Goal: Task Accomplishment & Management: Manage account settings

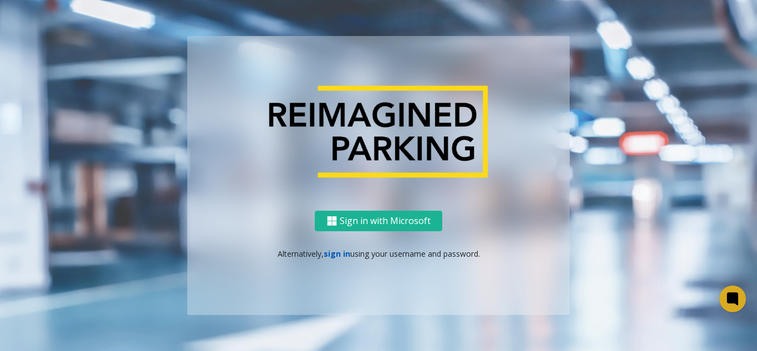
click at [337, 248] on link "sign in" at bounding box center [337, 253] width 27 height 11
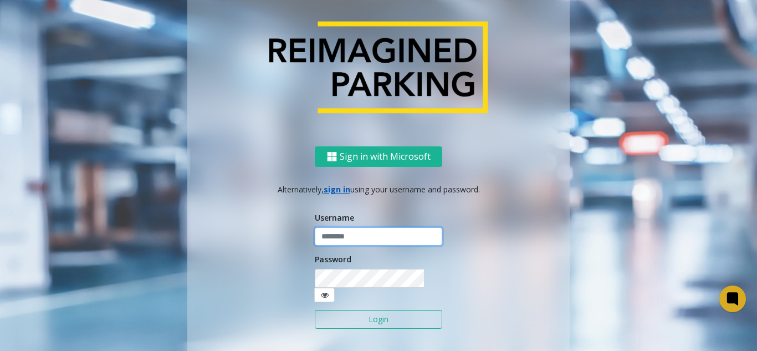
type input "*******"
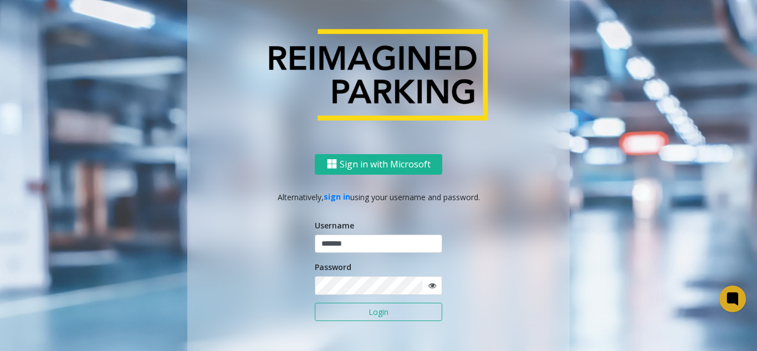
click at [335, 310] on button "Login" at bounding box center [378, 311] width 127 height 19
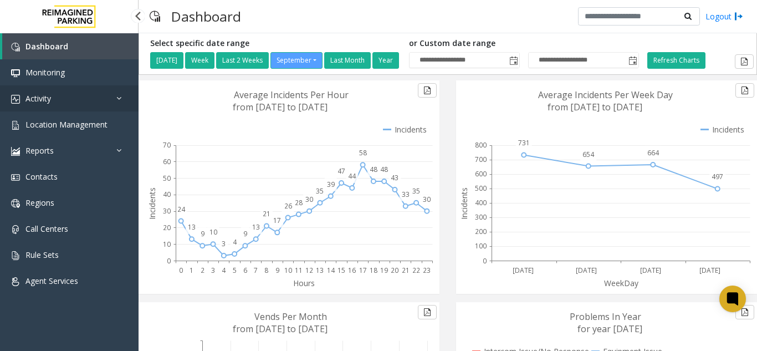
drag, startPoint x: 98, startPoint y: 58, endPoint x: 91, endPoint y: 100, distance: 43.3
click at [98, 58] on link "Dashboard" at bounding box center [70, 46] width 136 height 26
click at [86, 123] on span "Location Management" at bounding box center [66, 124] width 82 height 11
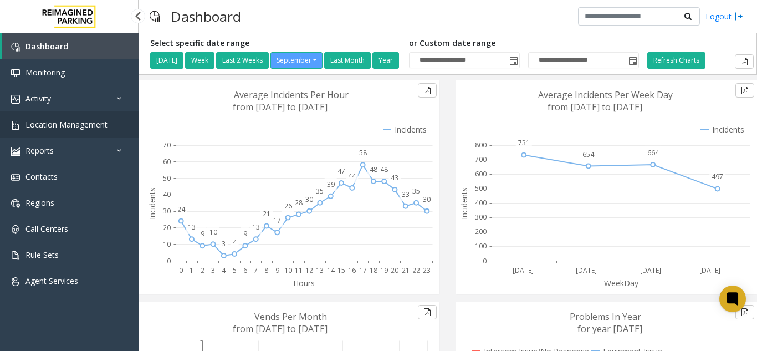
click at [86, 123] on span "Location Management" at bounding box center [66, 124] width 82 height 11
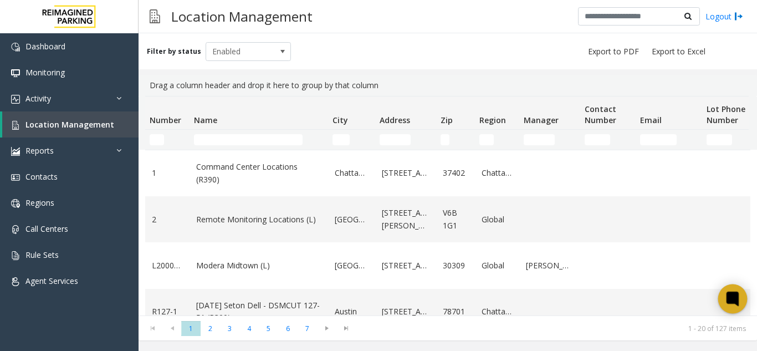
click at [724, 296] on icon at bounding box center [733, 299] width 18 height 18
click at [81, 130] on link "Location Management" at bounding box center [70, 124] width 136 height 26
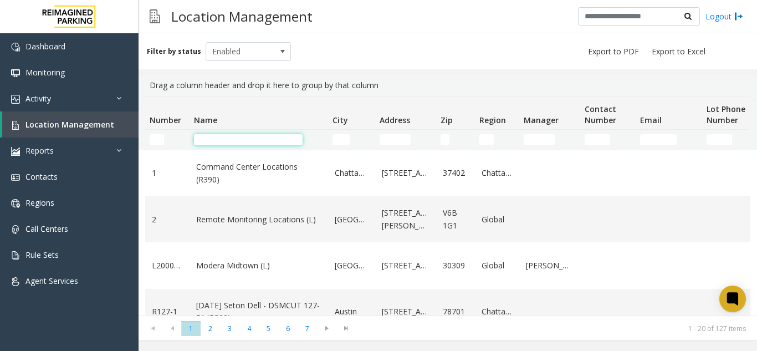
click at [212, 137] on input "Name Filter" at bounding box center [248, 139] width 109 height 11
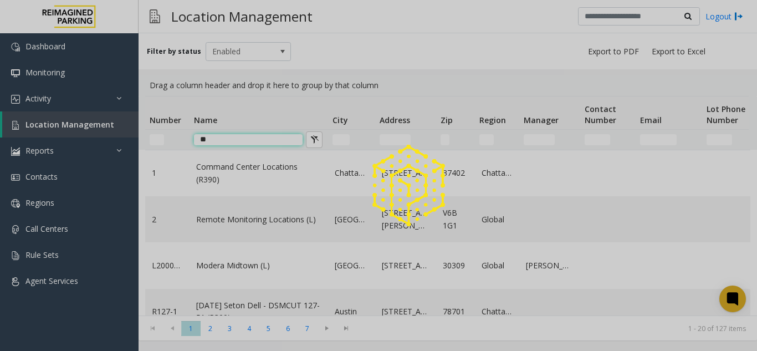
type input "*"
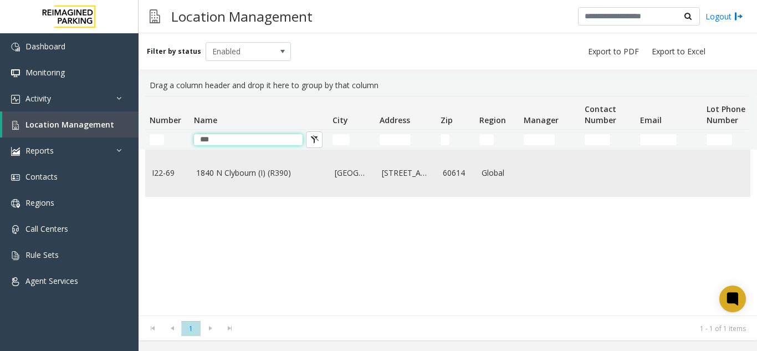
type input "***"
click at [216, 176] on link "1840 N Clybourn (I) (R390)" at bounding box center [258, 173] width 125 height 12
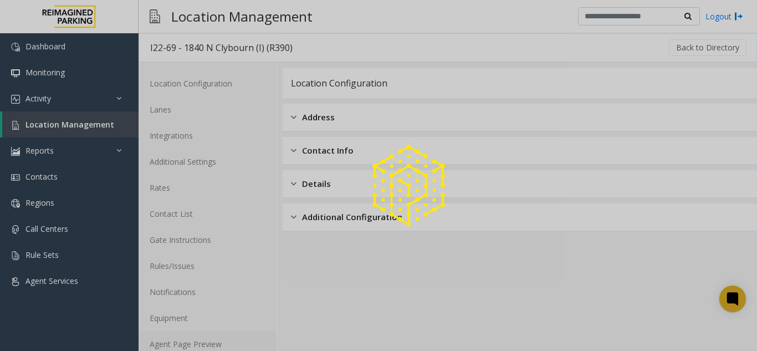
click at [178, 343] on link "Agent Page Preview" at bounding box center [208, 344] width 138 height 26
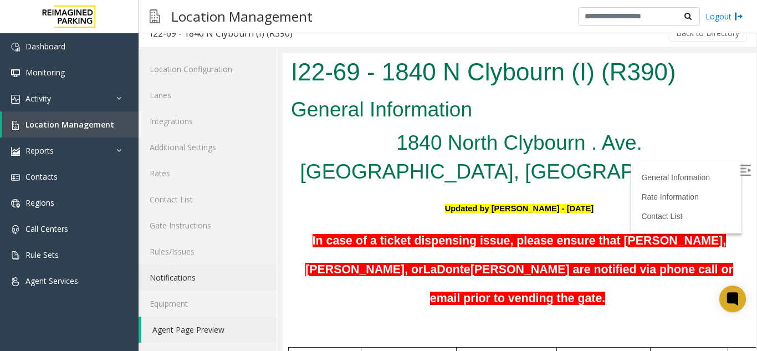
click at [740, 166] on img at bounding box center [745, 170] width 11 height 11
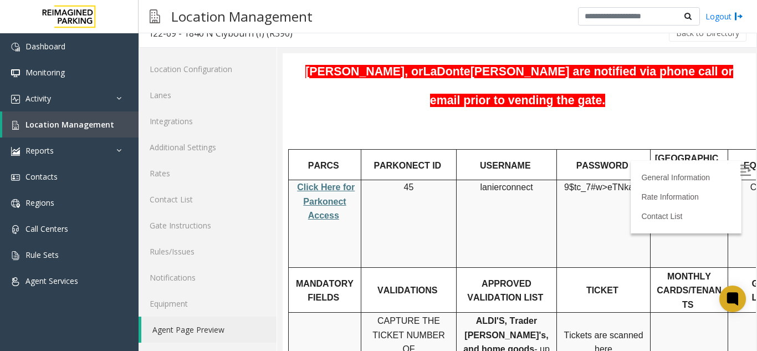
scroll to position [388, 0]
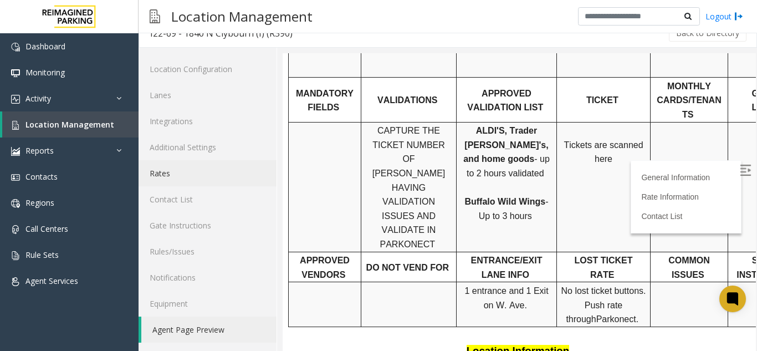
click at [178, 169] on link "Rates" at bounding box center [208, 173] width 138 height 26
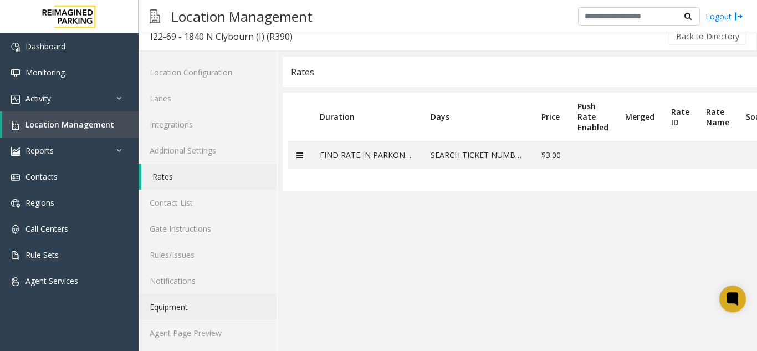
scroll to position [14, 0]
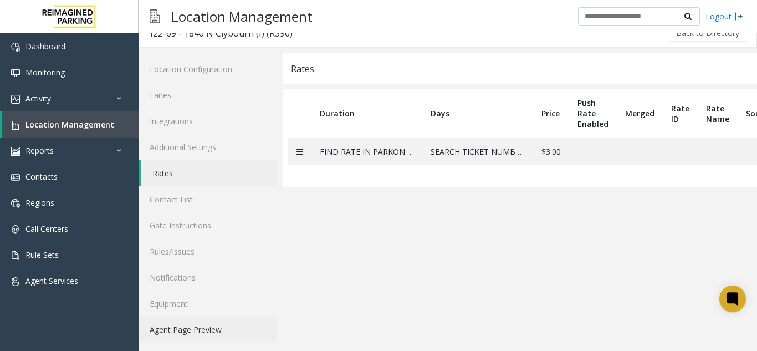
click at [197, 323] on link "Agent Page Preview" at bounding box center [208, 329] width 138 height 26
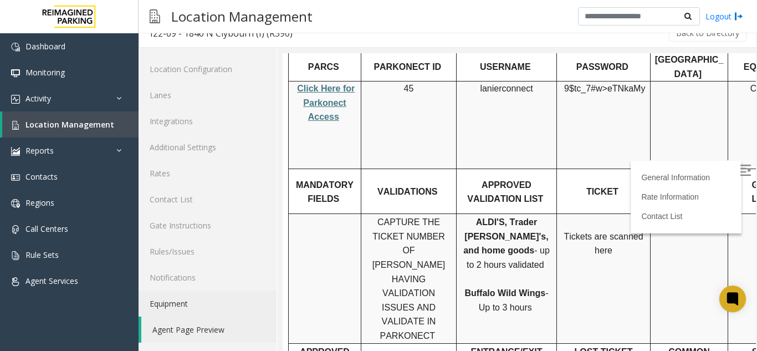
scroll to position [277, 0]
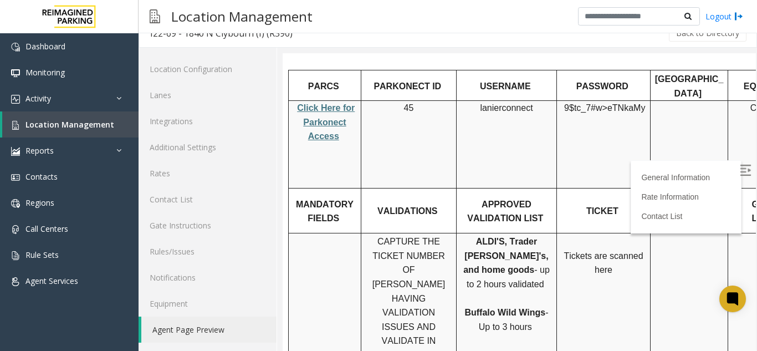
click at [328, 101] on p "Click Here for Parkonect Access" at bounding box center [325, 122] width 64 height 43
click at [319, 103] on span "Click Here for Parkonect Access" at bounding box center [326, 122] width 58 height 38
click at [507, 103] on span "lanierconnect" at bounding box center [506, 108] width 53 height 10
copy p "lanierconnect"
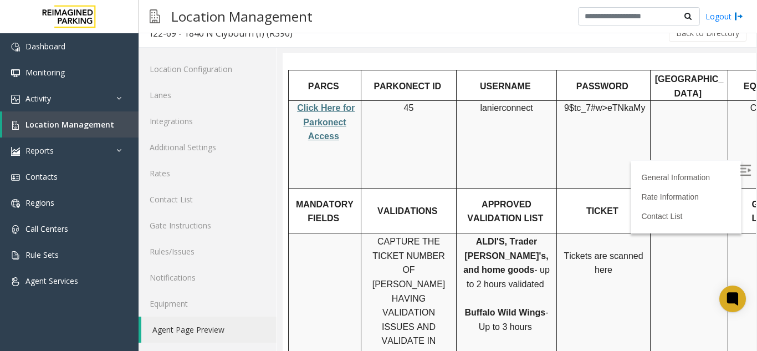
click at [597, 103] on span "9$tc_7#w>" at bounding box center [585, 107] width 43 height 9
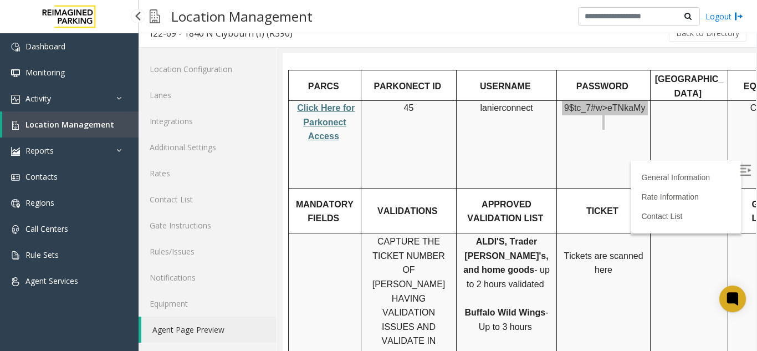
click at [90, 127] on span "Location Management" at bounding box center [69, 124] width 89 height 11
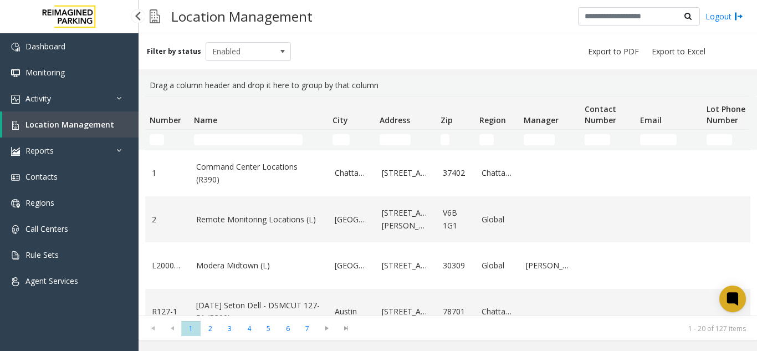
click at [78, 136] on link "Location Management" at bounding box center [70, 124] width 136 height 26
click at [240, 130] on td "Name Filter" at bounding box center [258, 140] width 139 height 20
click at [239, 131] on td "Name Filter" at bounding box center [258, 140] width 139 height 20
click at [239, 141] on input "Name Filter" at bounding box center [248, 139] width 109 height 11
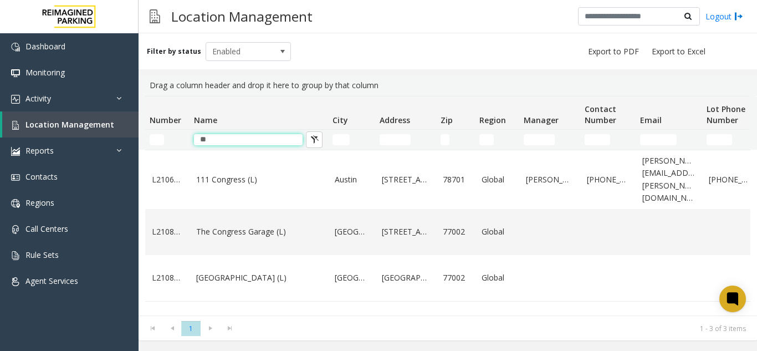
type input "*"
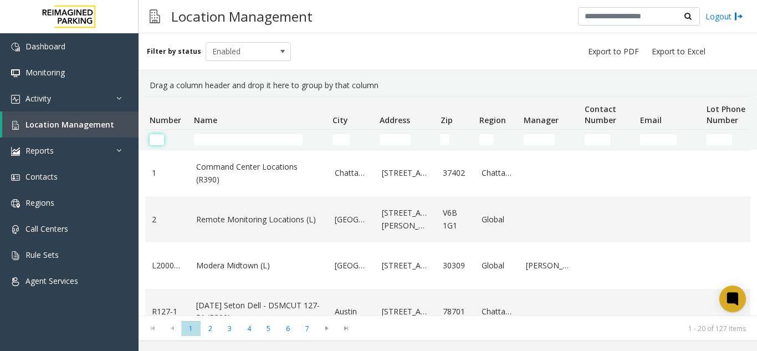
click at [158, 138] on input "Number Filter" at bounding box center [157, 139] width 14 height 11
paste input "********"
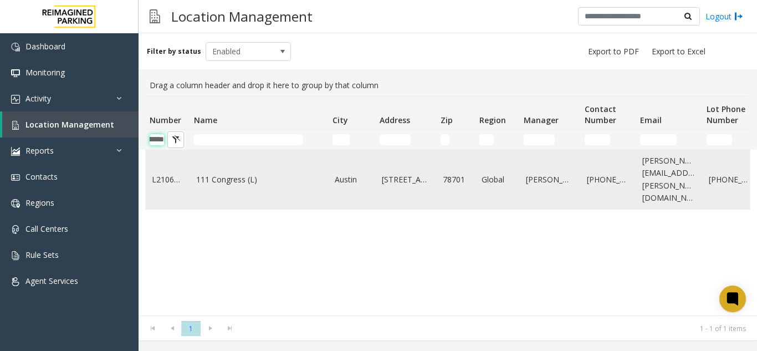
type input "********"
click at [206, 184] on td "111 Congress (L)" at bounding box center [258, 179] width 139 height 59
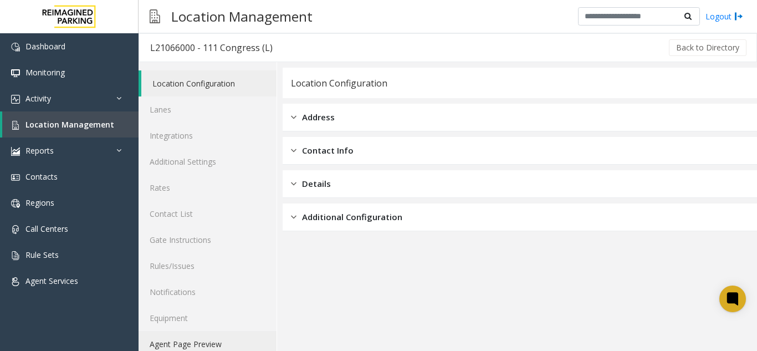
click at [237, 334] on link "Agent Page Preview" at bounding box center [208, 344] width 138 height 26
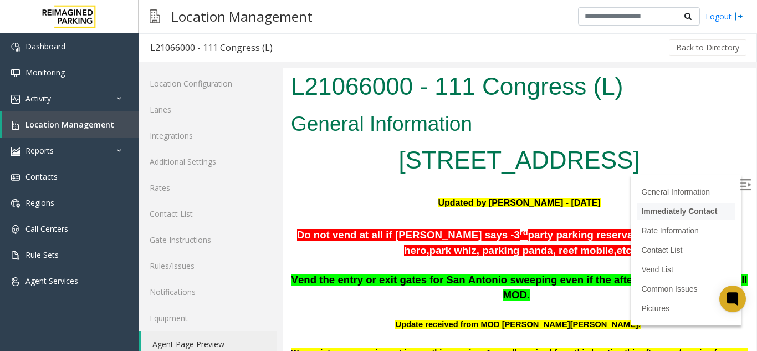
scroll to position [111, 0]
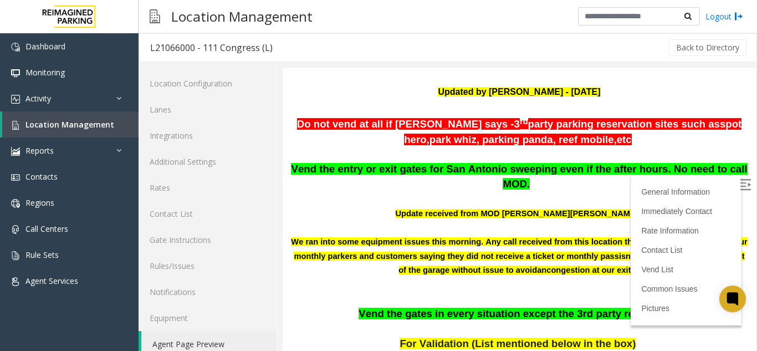
click at [738, 178] on label at bounding box center [746, 186] width 17 height 17
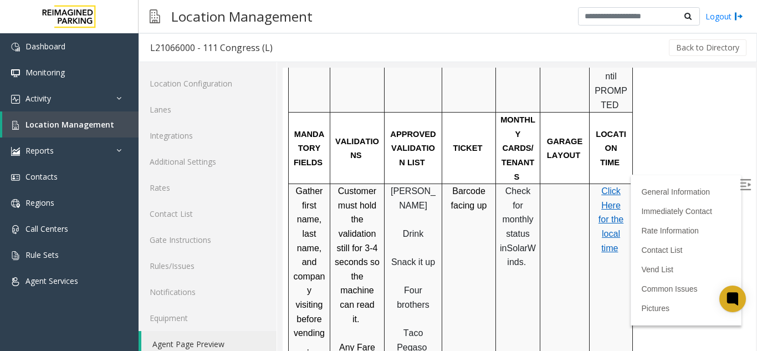
scroll to position [942, 0]
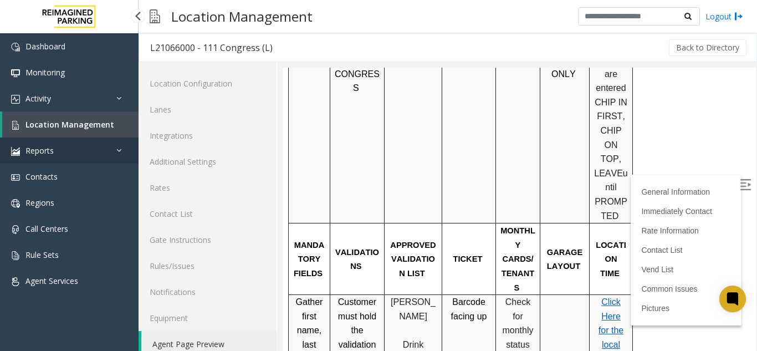
click at [120, 139] on link "Reports" at bounding box center [69, 150] width 139 height 26
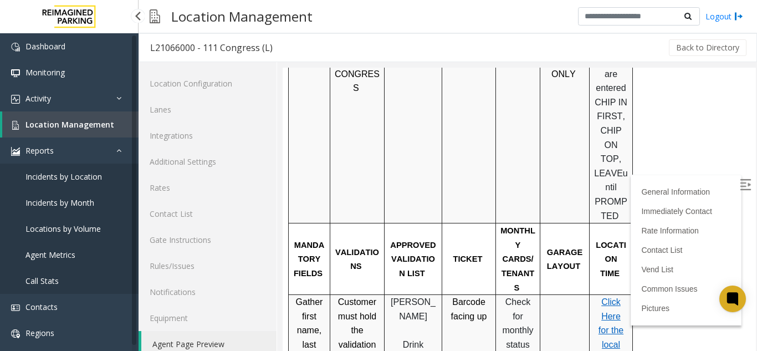
click at [120, 119] on link "Location Management" at bounding box center [70, 124] width 136 height 26
